Goal: Navigation & Orientation: Find specific page/section

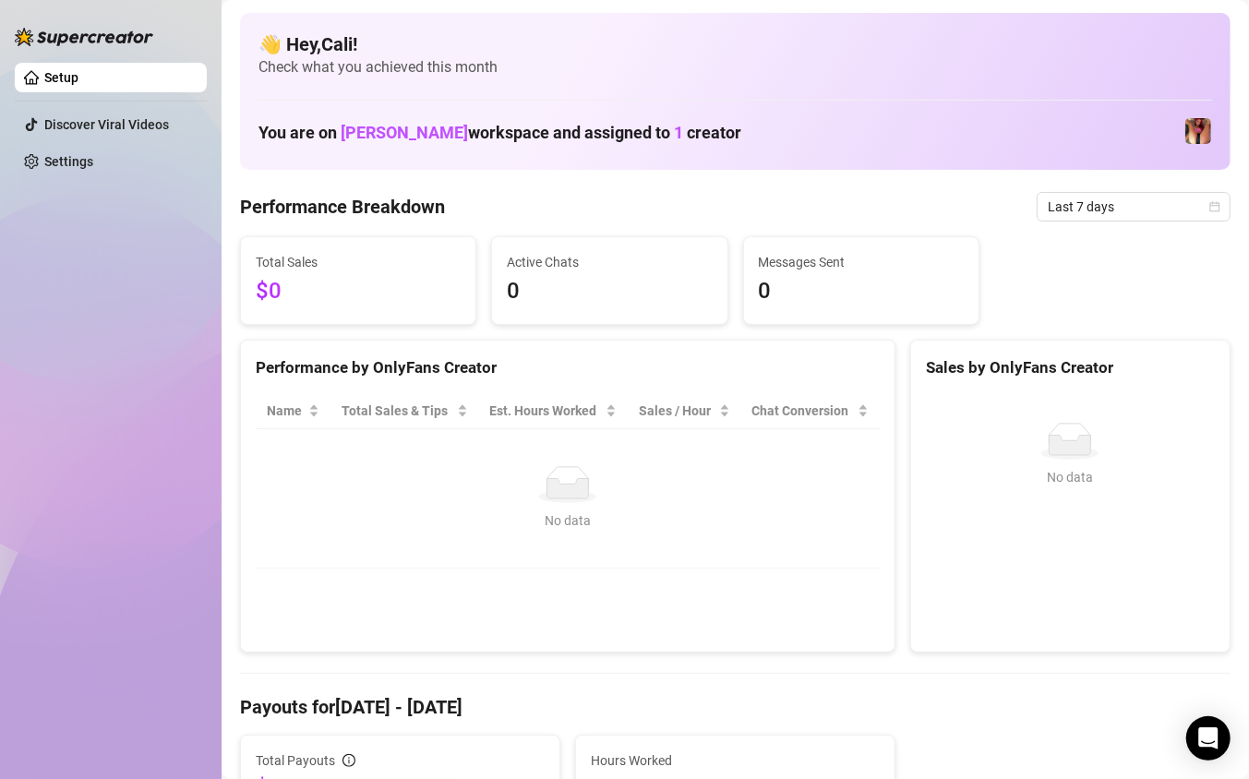
scroll to position [681, 0]
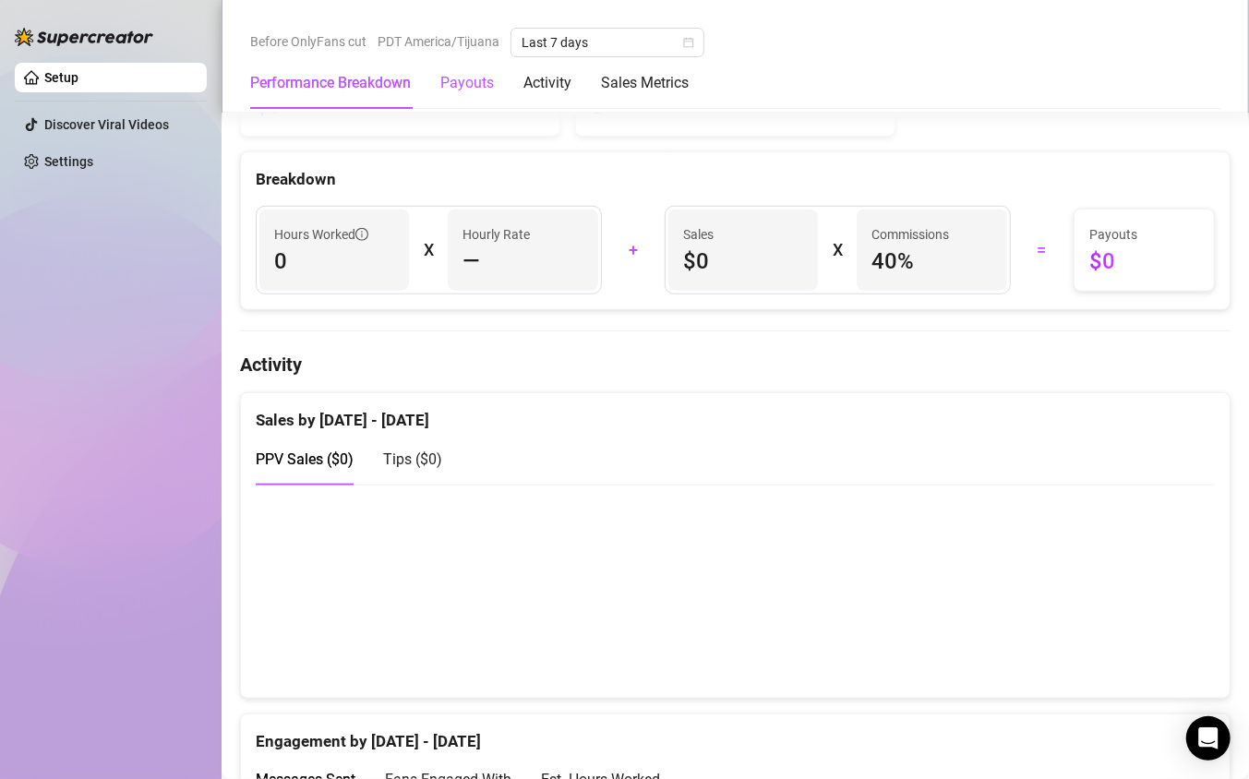
click at [474, 89] on div "Payouts" at bounding box center [467, 83] width 54 height 22
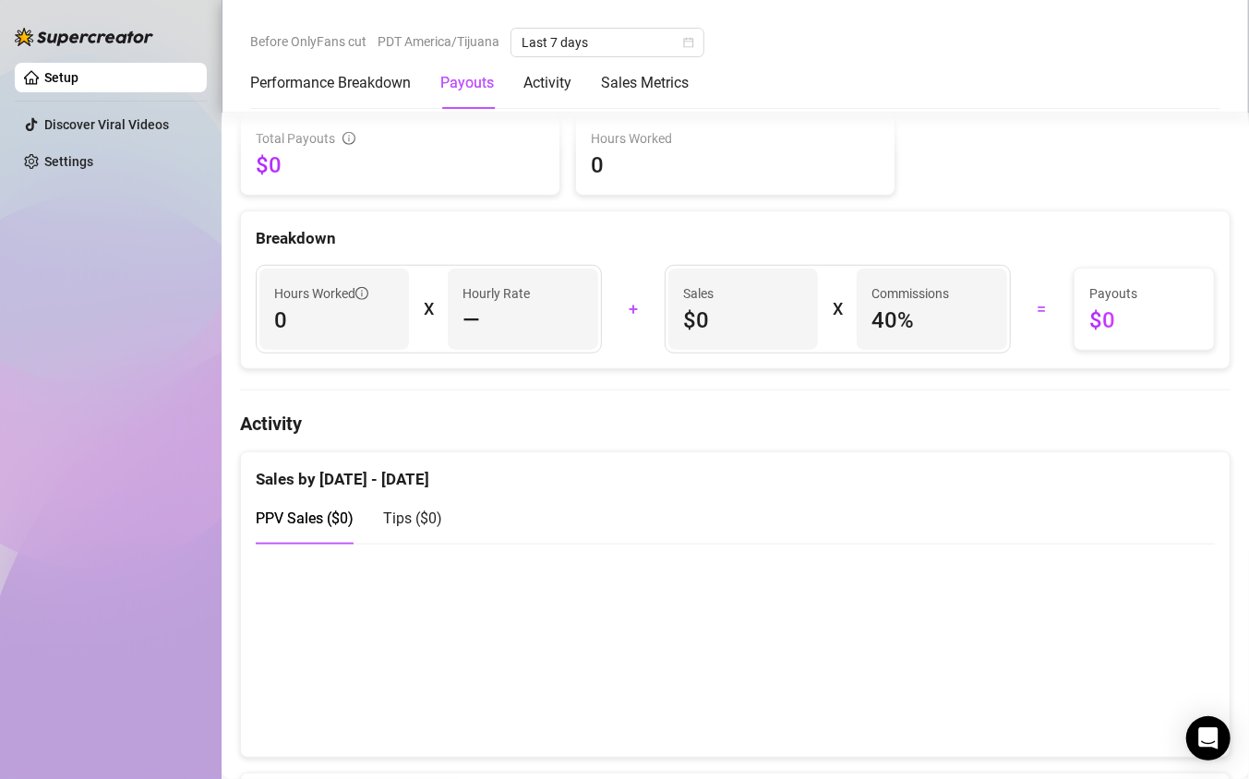
scroll to position [570, 0]
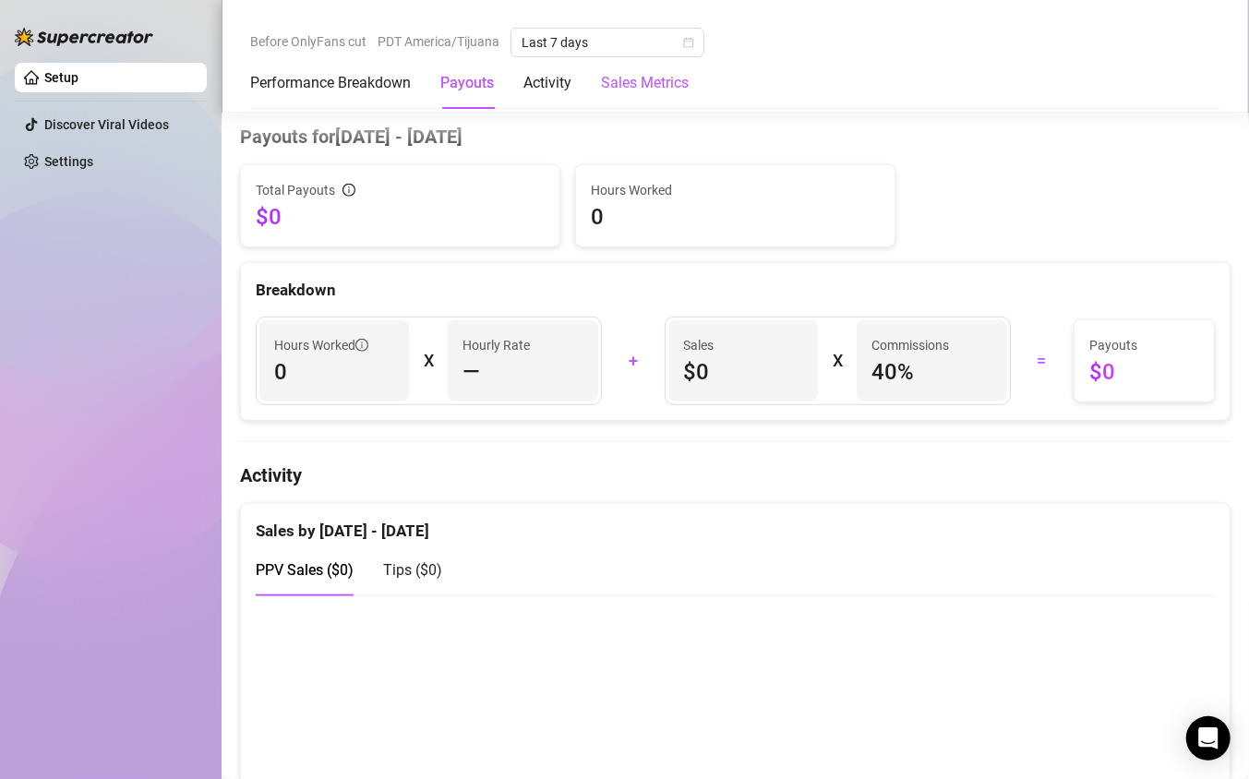
click at [632, 73] on Metrics "Sales Metrics" at bounding box center [645, 83] width 88 height 22
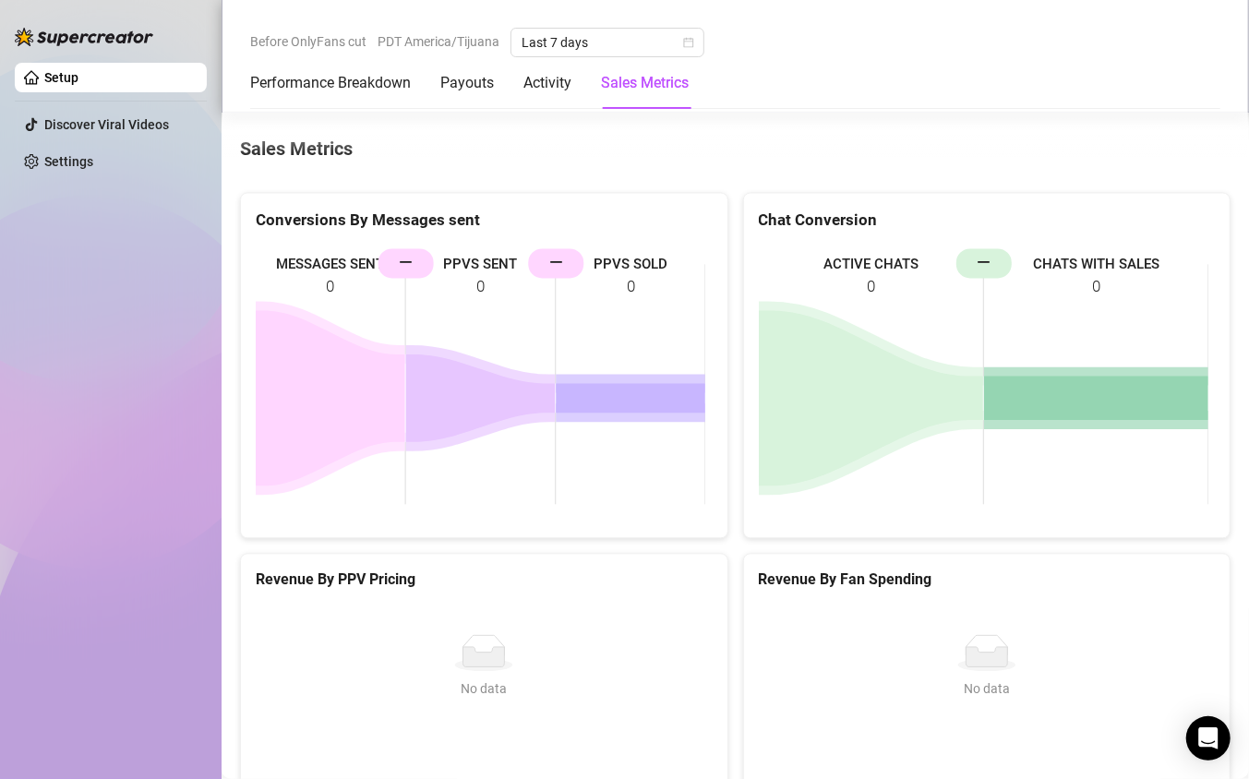
scroll to position [1979, 0]
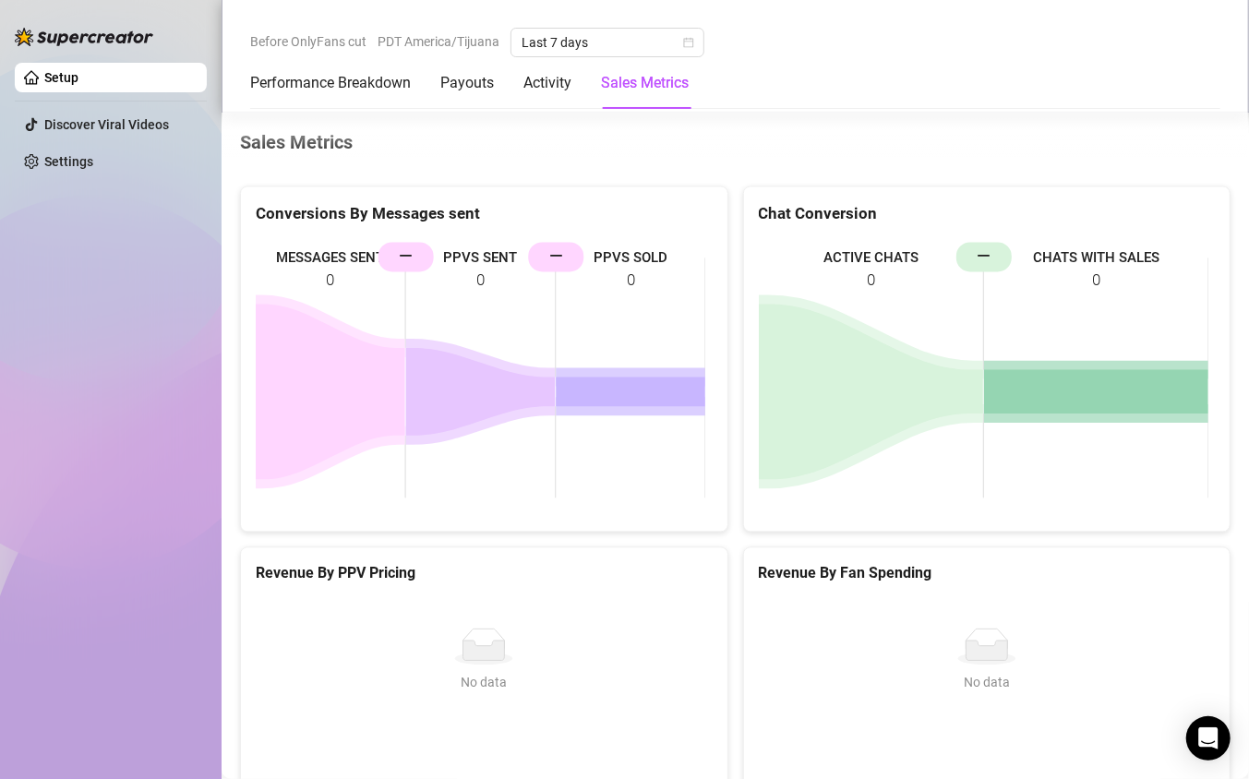
click at [583, 92] on div "Performance Breakdown Payouts Activity Sales Metrics" at bounding box center [469, 83] width 438 height 52
click at [565, 97] on div "Activity" at bounding box center [547, 83] width 48 height 52
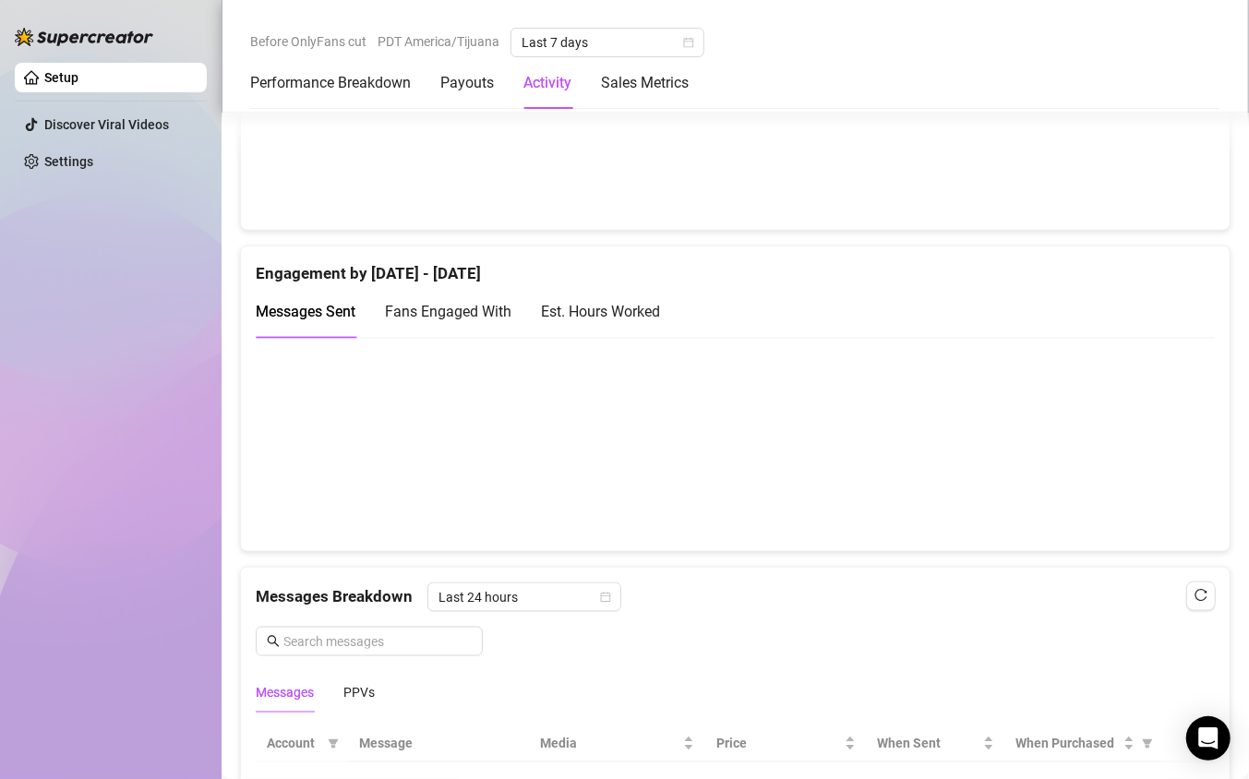
scroll to position [906, 0]
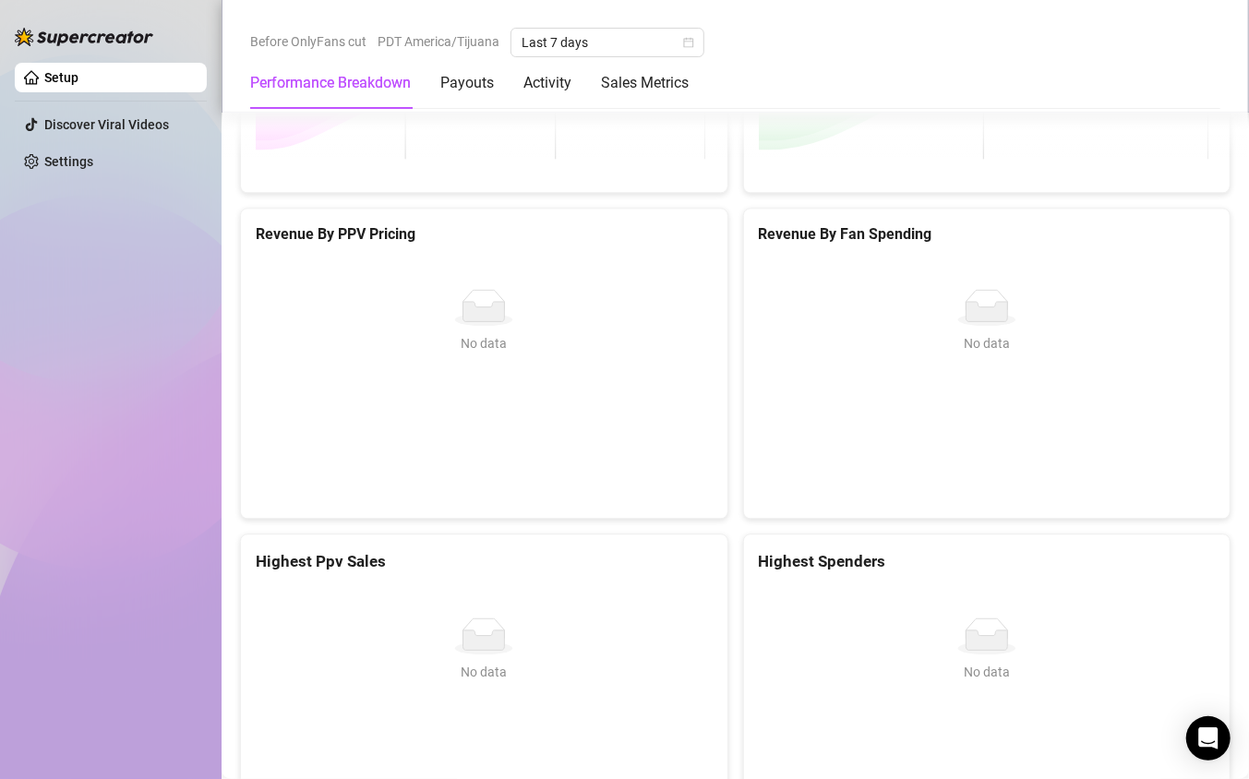
scroll to position [2432, 0]
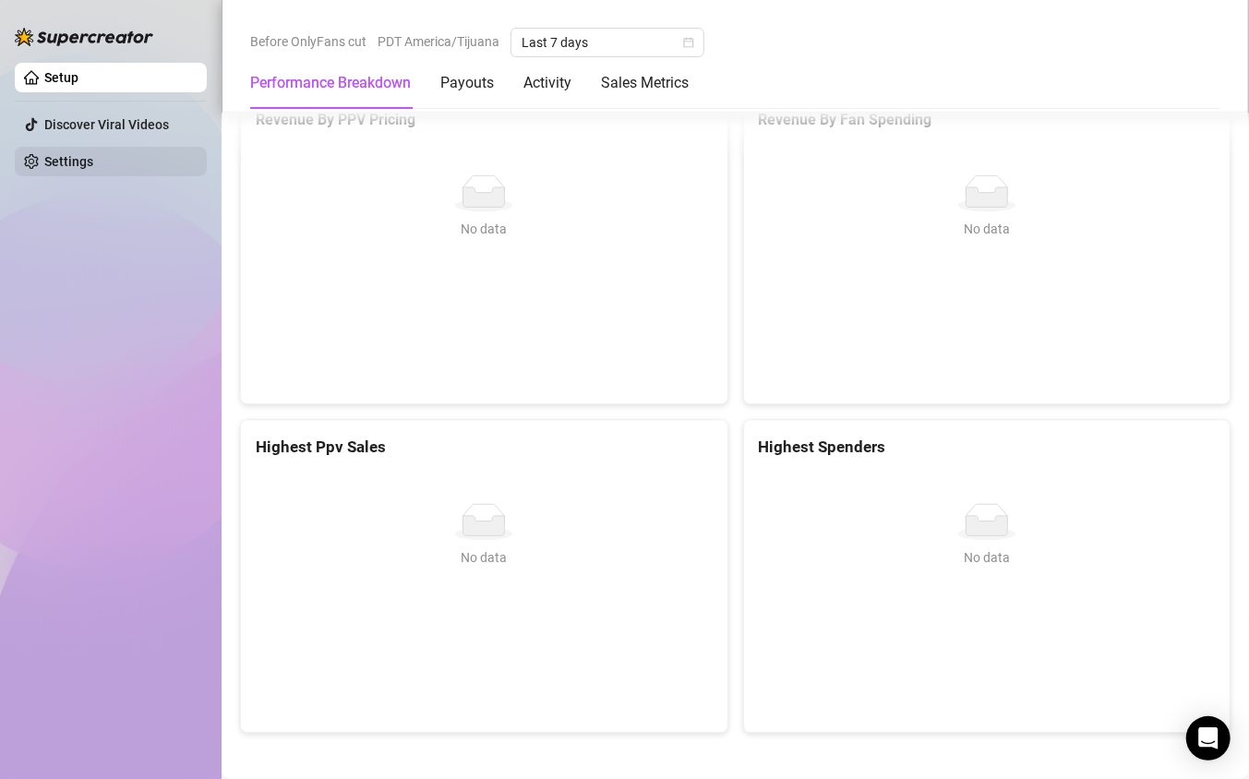
click at [93, 154] on link "Settings" at bounding box center [68, 161] width 49 height 15
